Goal: Transaction & Acquisition: Download file/media

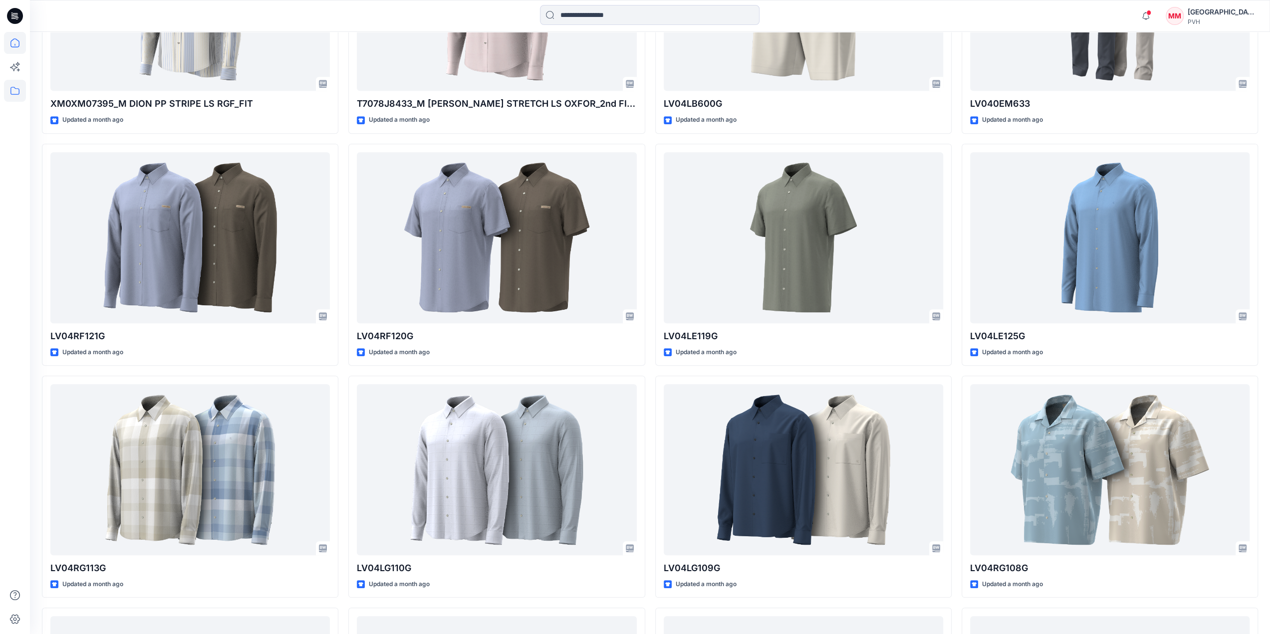
scroll to position [699, 0]
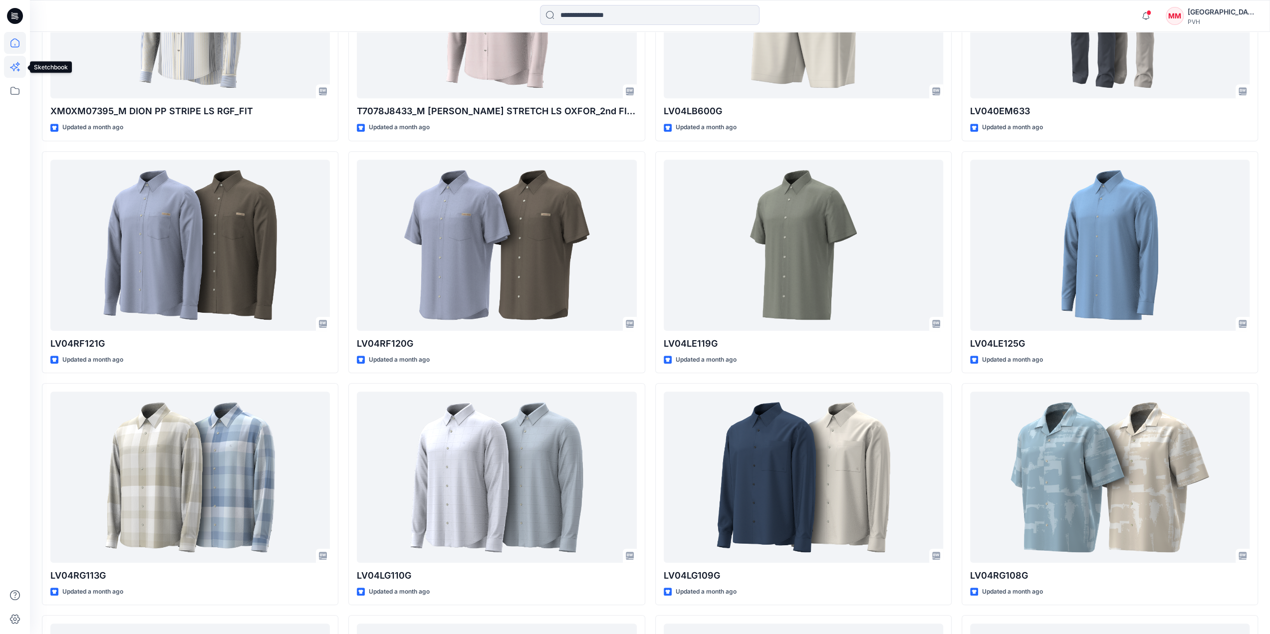
click at [12, 70] on icon at bounding box center [15, 67] width 22 height 22
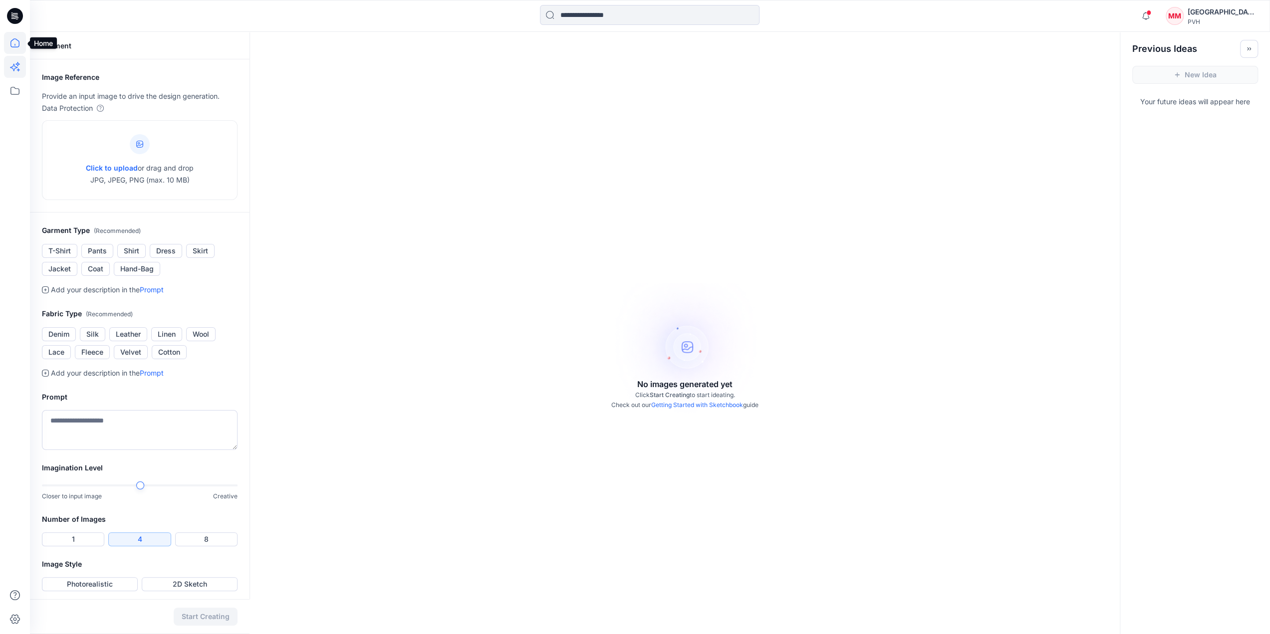
click at [13, 42] on icon at bounding box center [15, 43] width 22 height 22
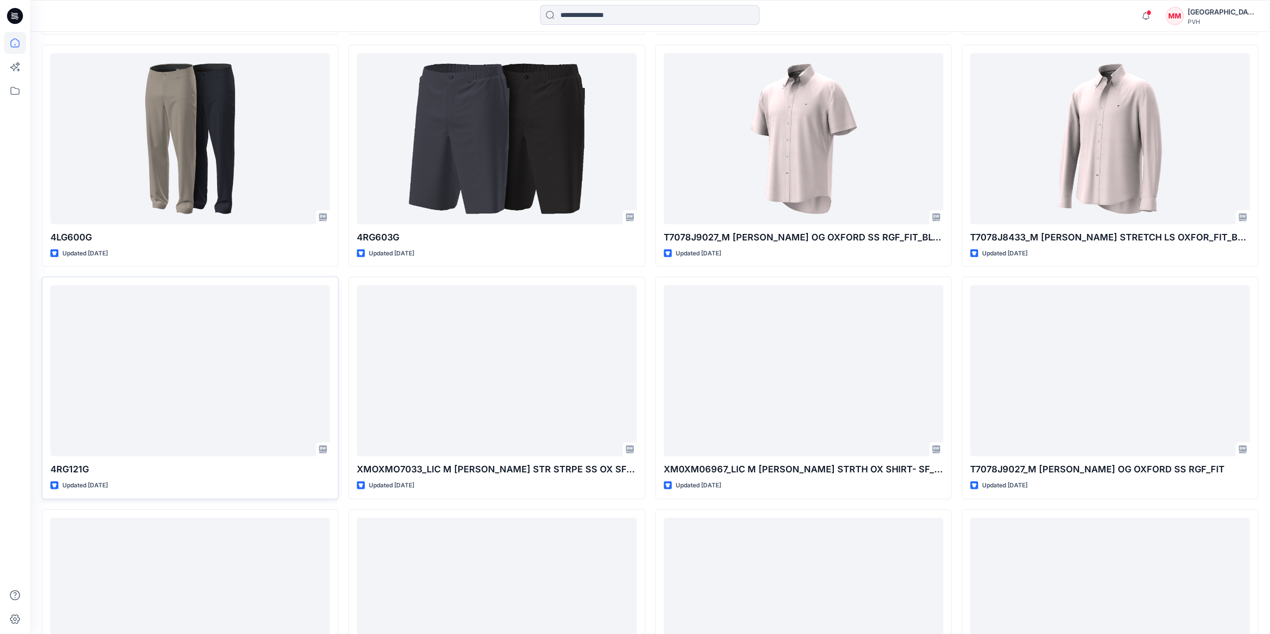
scroll to position [1872, 0]
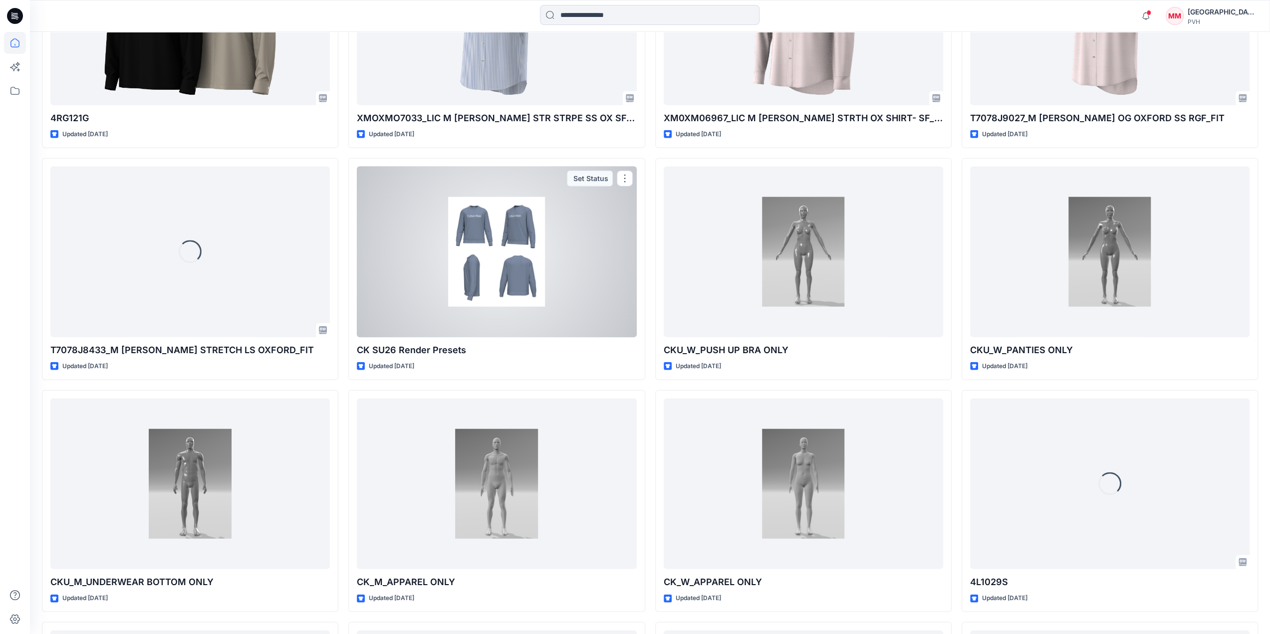
scroll to position [2376, 0]
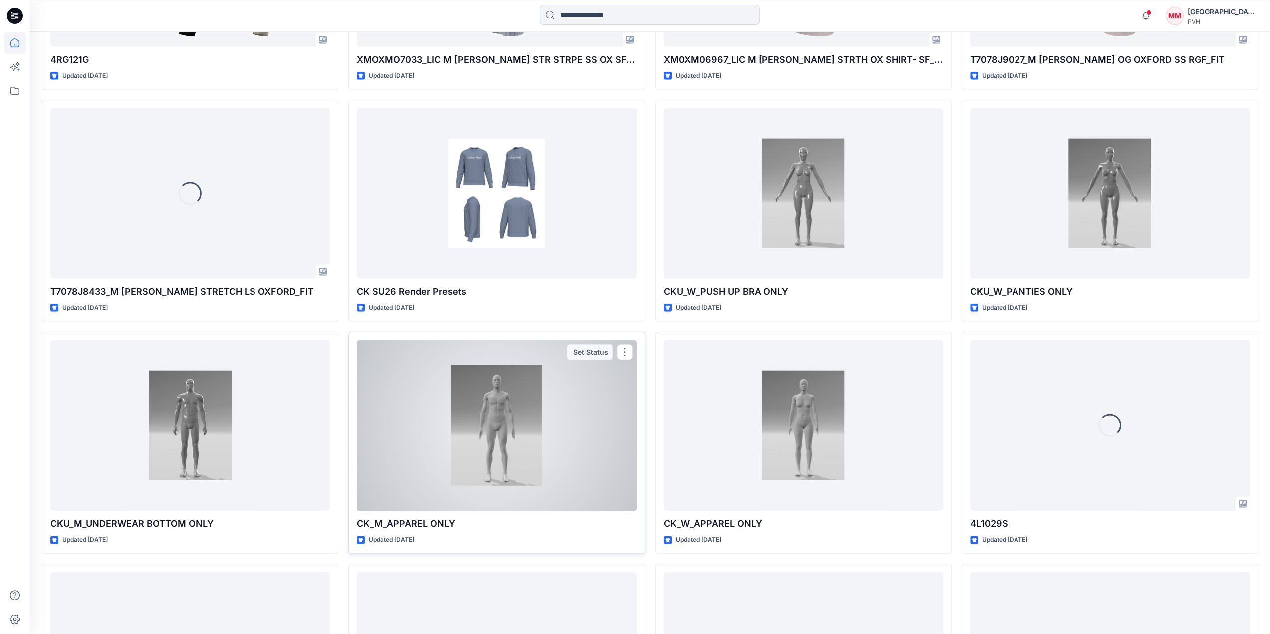
click at [512, 431] on div at bounding box center [497, 425] width 280 height 171
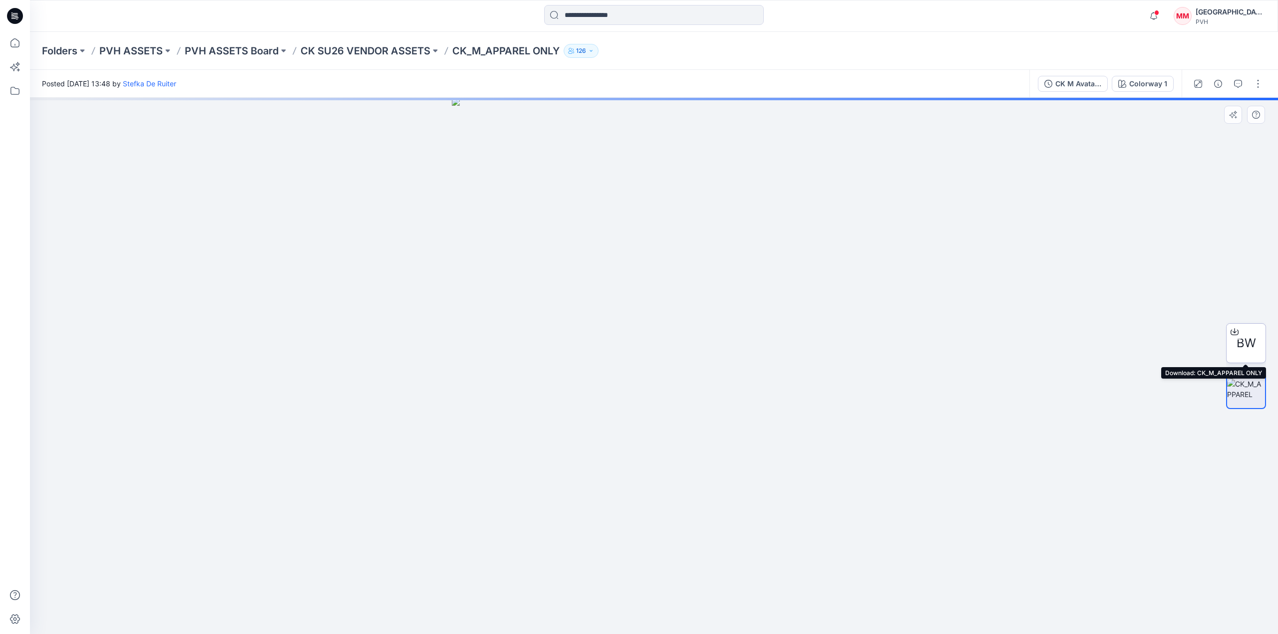
click at [1242, 348] on span "BW" at bounding box center [1245, 343] width 19 height 18
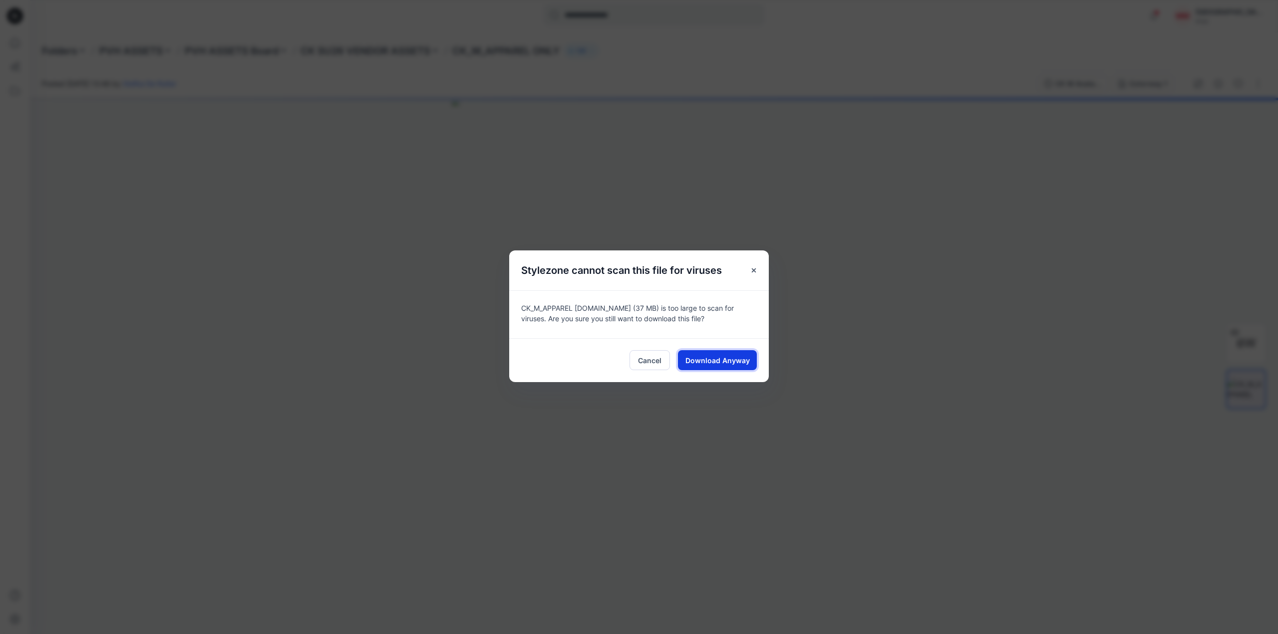
click at [689, 364] on span "Download Anyway" at bounding box center [717, 360] width 64 height 10
